Goal: Find specific page/section: Find specific page/section

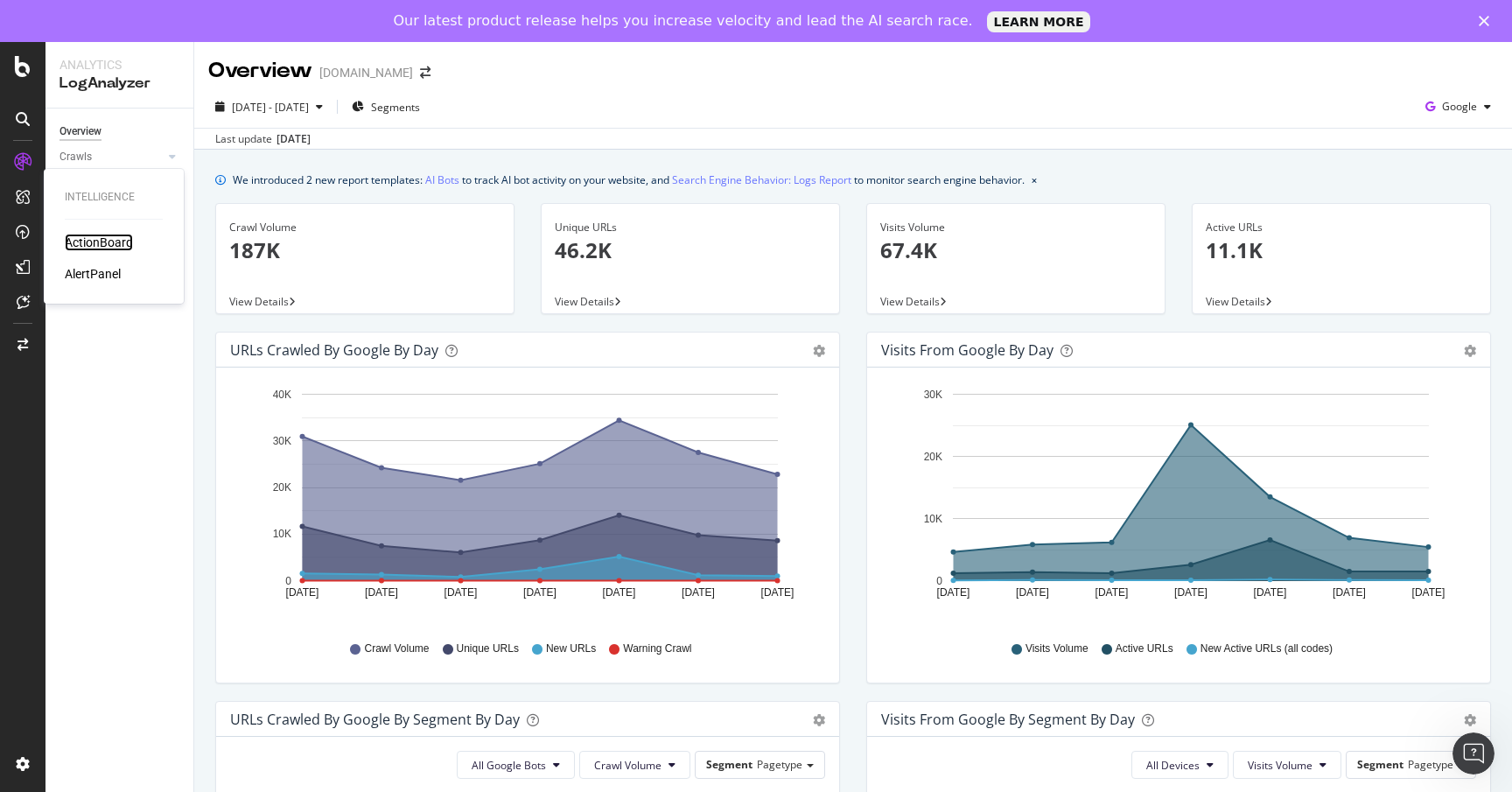
click at [86, 246] on div "ActionBoard" at bounding box center [99, 243] width 68 height 18
